Goal: Transaction & Acquisition: Purchase product/service

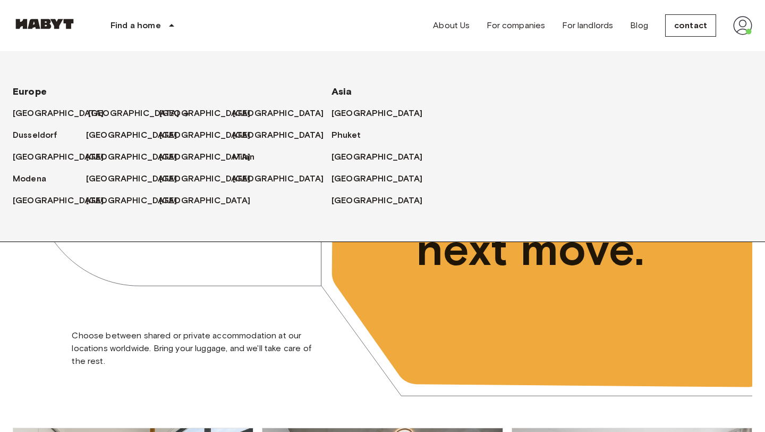
click at [102, 112] on font "[GEOGRAPHIC_DATA]" at bounding box center [133, 113] width 91 height 10
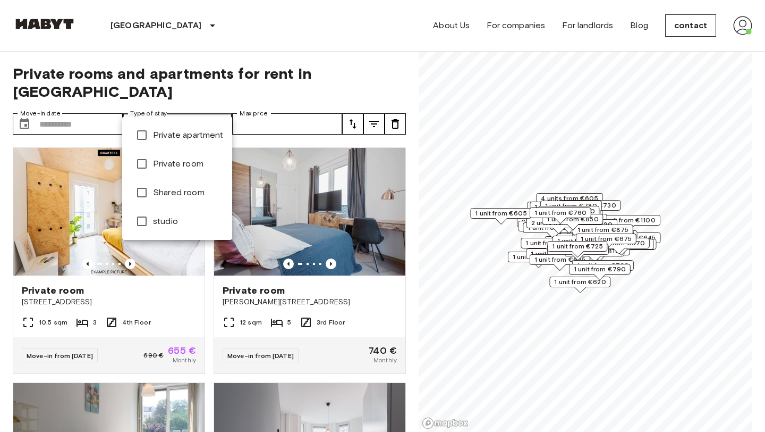
click at [172, 139] on font "Private apartment" at bounding box center [188, 135] width 71 height 10
type input "**********"
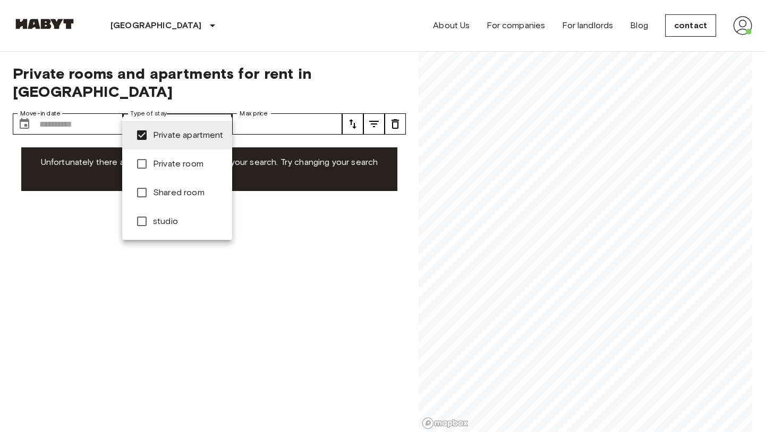
click at [161, 221] on font "studio" at bounding box center [165, 221] width 25 height 10
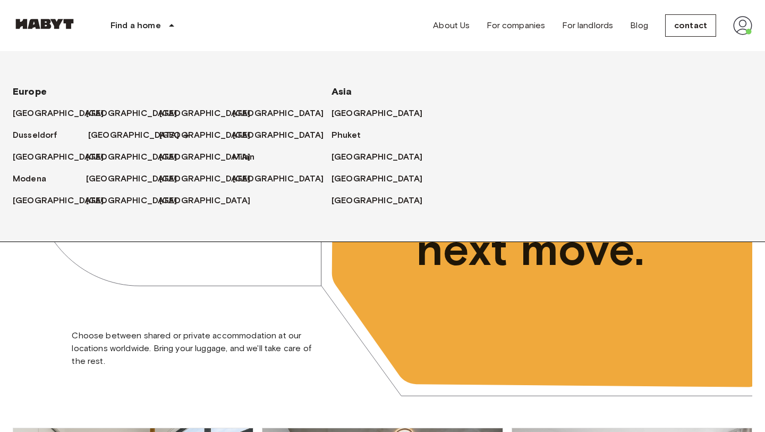
click at [94, 138] on font "[GEOGRAPHIC_DATA]" at bounding box center [133, 135] width 91 height 10
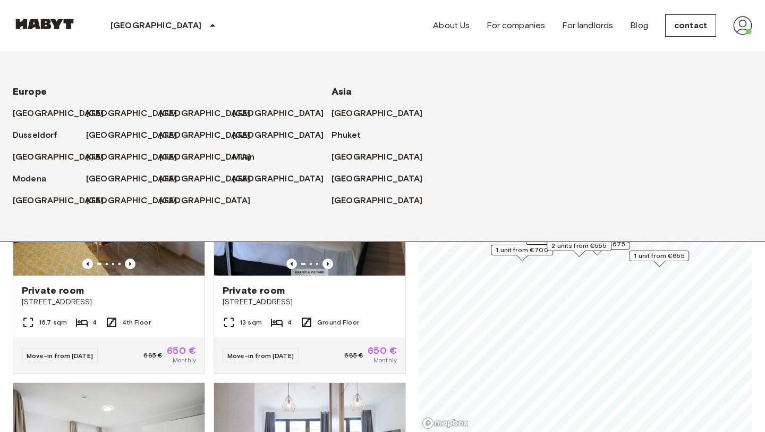
click at [410, 289] on div "Private rooms and apartments for rent in [GEOGRAPHIC_DATA] Move-in date ​ Move-…" at bounding box center [383, 242] width 740 height 381
click at [150, 18] on div "[GEOGRAPHIC_DATA]" at bounding box center [165, 25] width 176 height 51
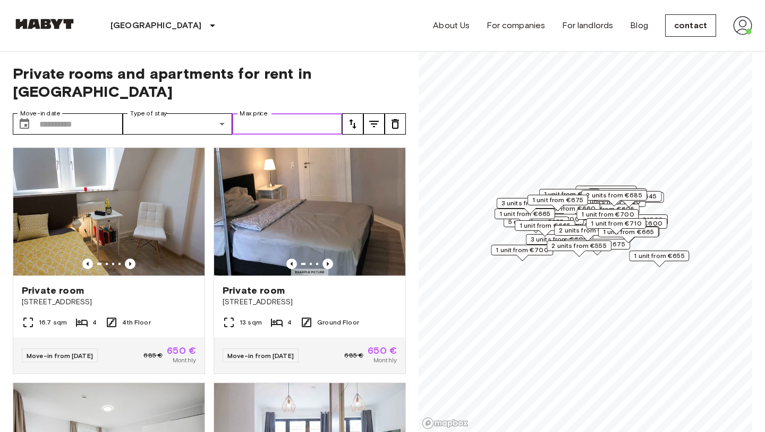
click at [267, 113] on input "Max price" at bounding box center [287, 123] width 110 height 21
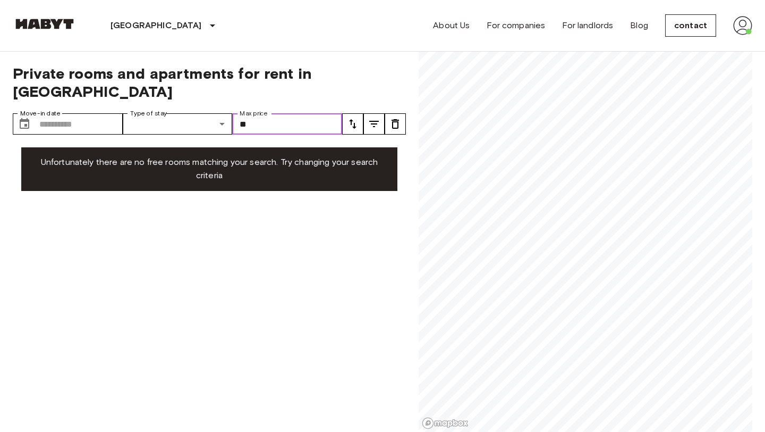
type input "*"
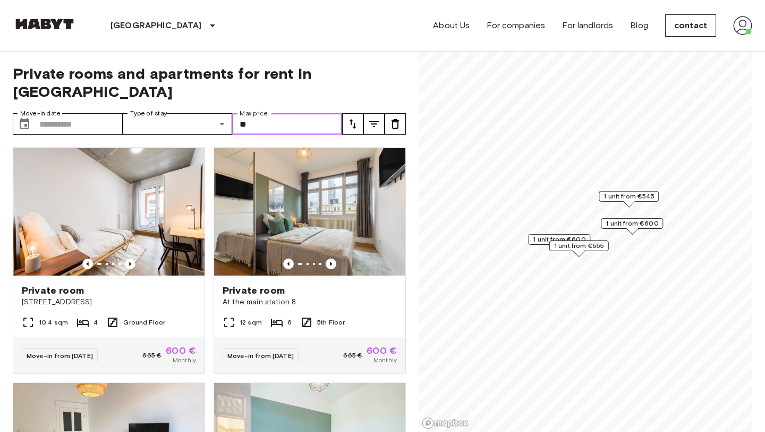
type input "*"
